Goal: Task Accomplishment & Management: Use online tool/utility

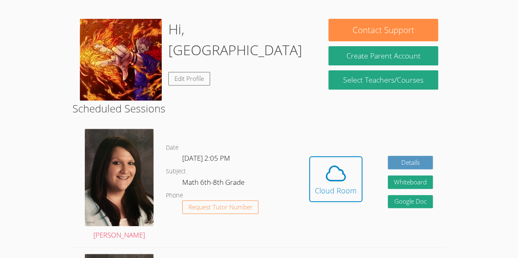
scroll to position [122, 0]
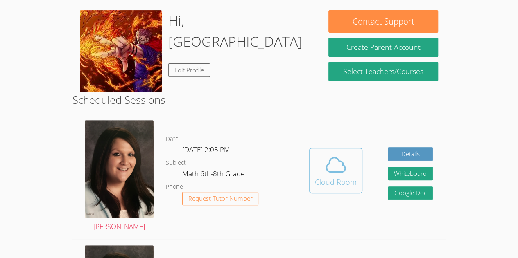
click at [337, 161] on icon at bounding box center [335, 165] width 23 height 23
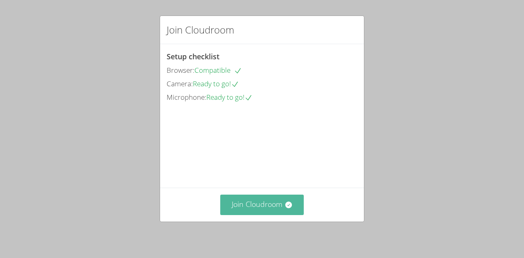
click at [292, 203] on button "Join Cloudroom" at bounding box center [262, 205] width 84 height 20
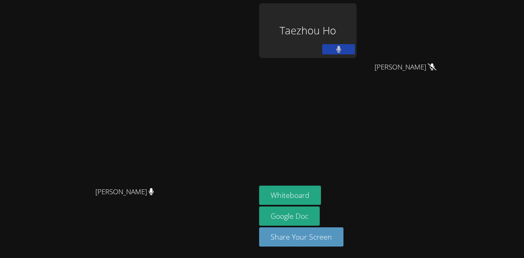
click at [355, 54] on button at bounding box center [338, 49] width 33 height 10
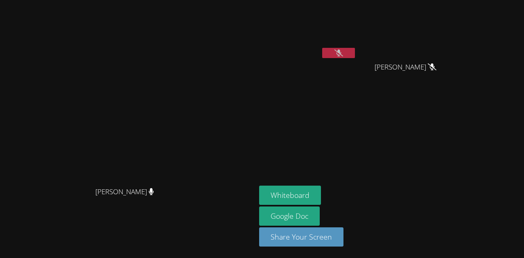
click at [355, 54] on button at bounding box center [338, 53] width 33 height 10
click at [355, 52] on button at bounding box center [338, 53] width 33 height 10
click at [321, 189] on button "Whiteboard" at bounding box center [290, 195] width 62 height 19
click at [357, 20] on video at bounding box center [307, 30] width 97 height 55
click at [374, 93] on aside "Taezhou Ho Muhammad Ismail Muhammad Ismail Whiteboard Google Doc Share Your Scr…" at bounding box center [358, 129] width 205 height 258
